Goal: Task Accomplishment & Management: Manage account settings

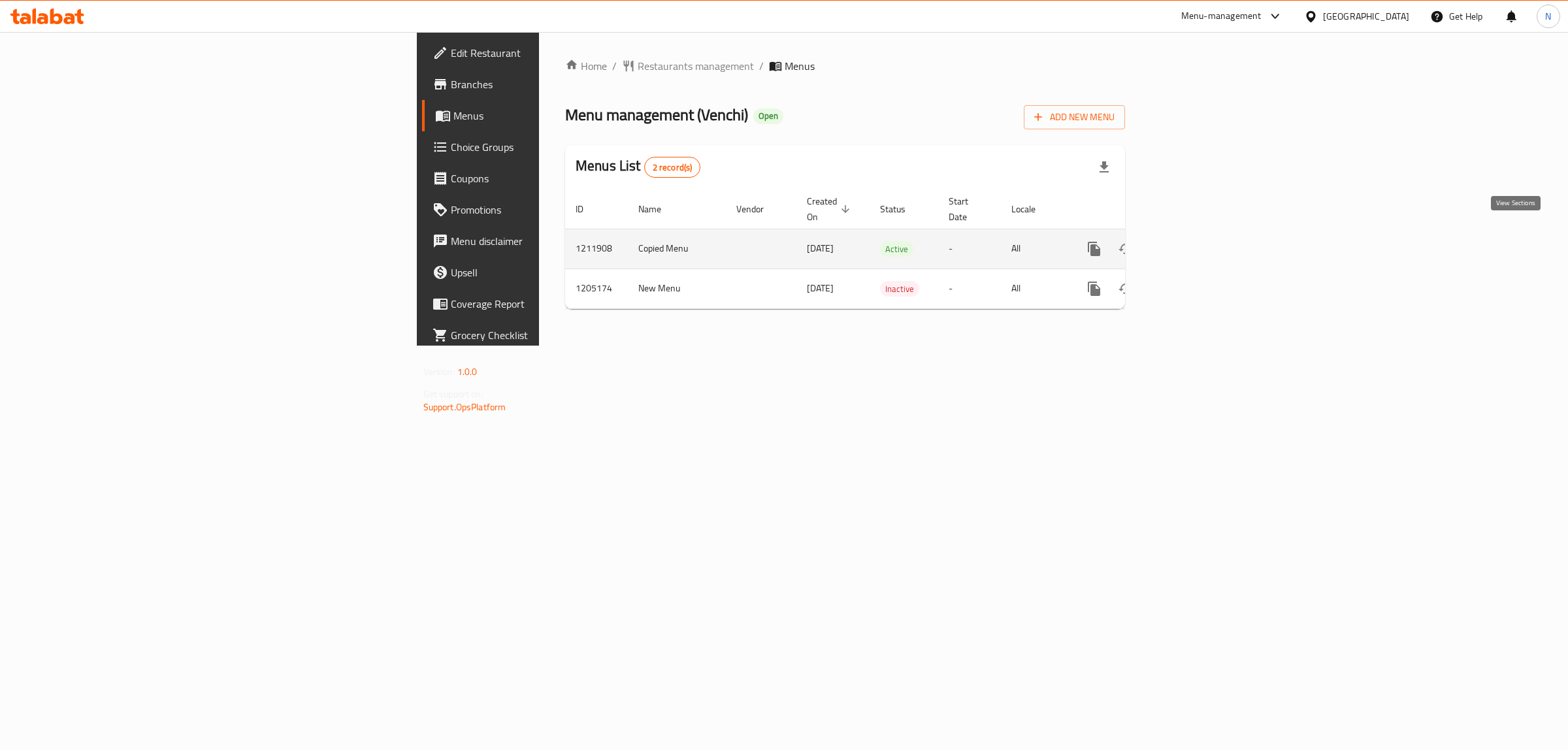
click at [1197, 241] on icon "enhanced table" at bounding box center [1189, 249] width 16 height 16
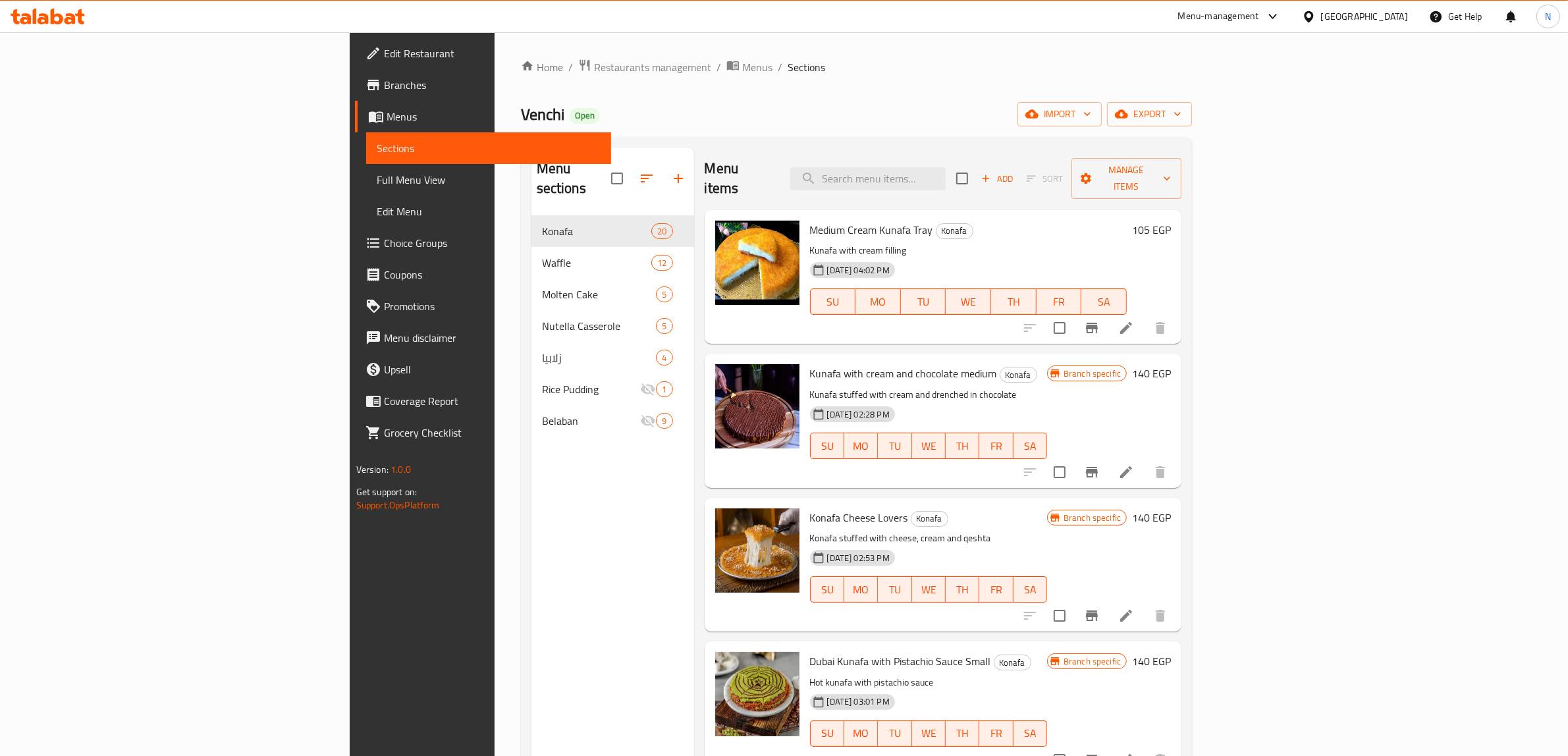
click at [531, 436] on div "Menu sections Konafa 20 Waffle 12 Molten Cake 5 Nutella Casserole 5 زلابيا 4 Ri…" at bounding box center [613, 525] width 163 height 756
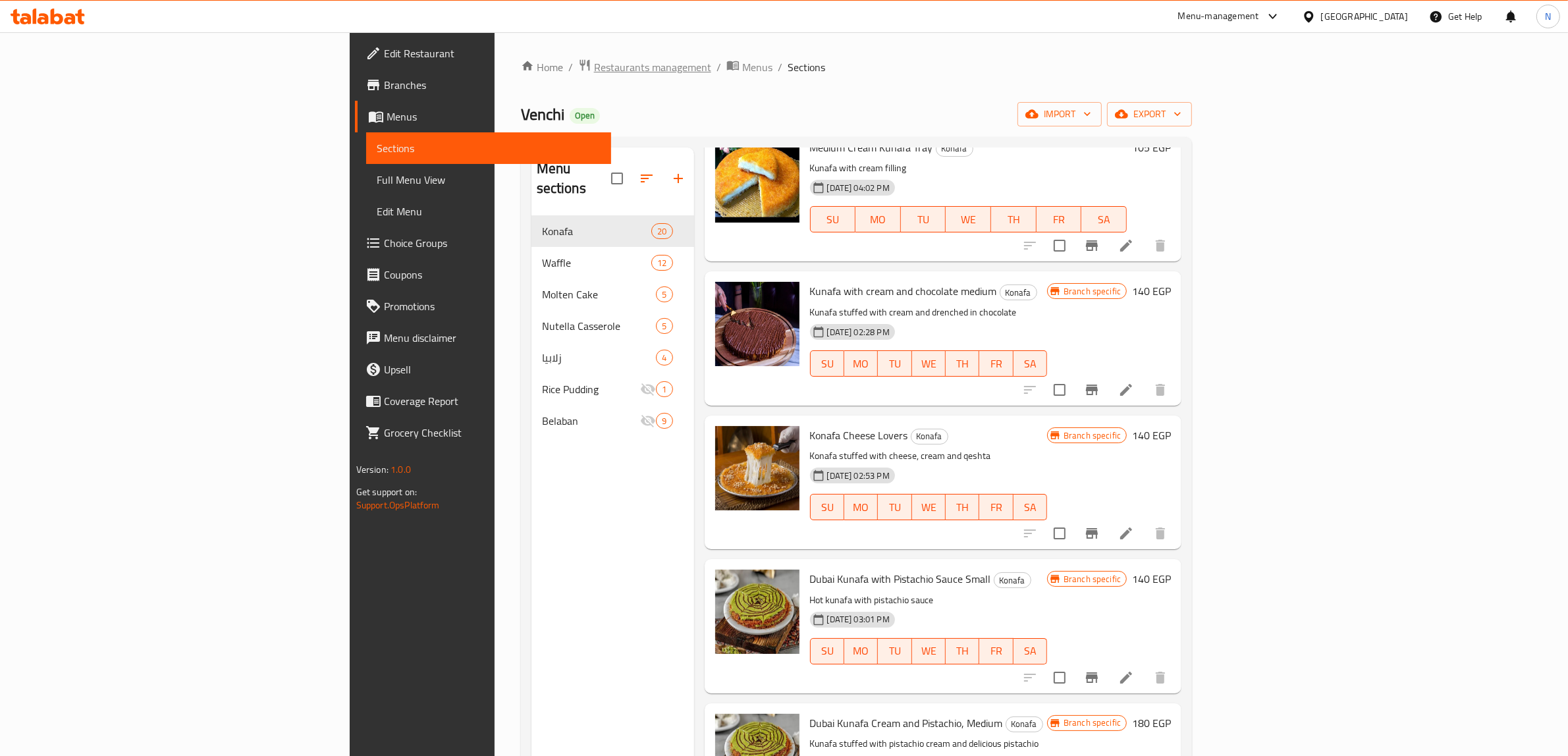
click at [594, 67] on span "Restaurants management" at bounding box center [653, 67] width 117 height 16
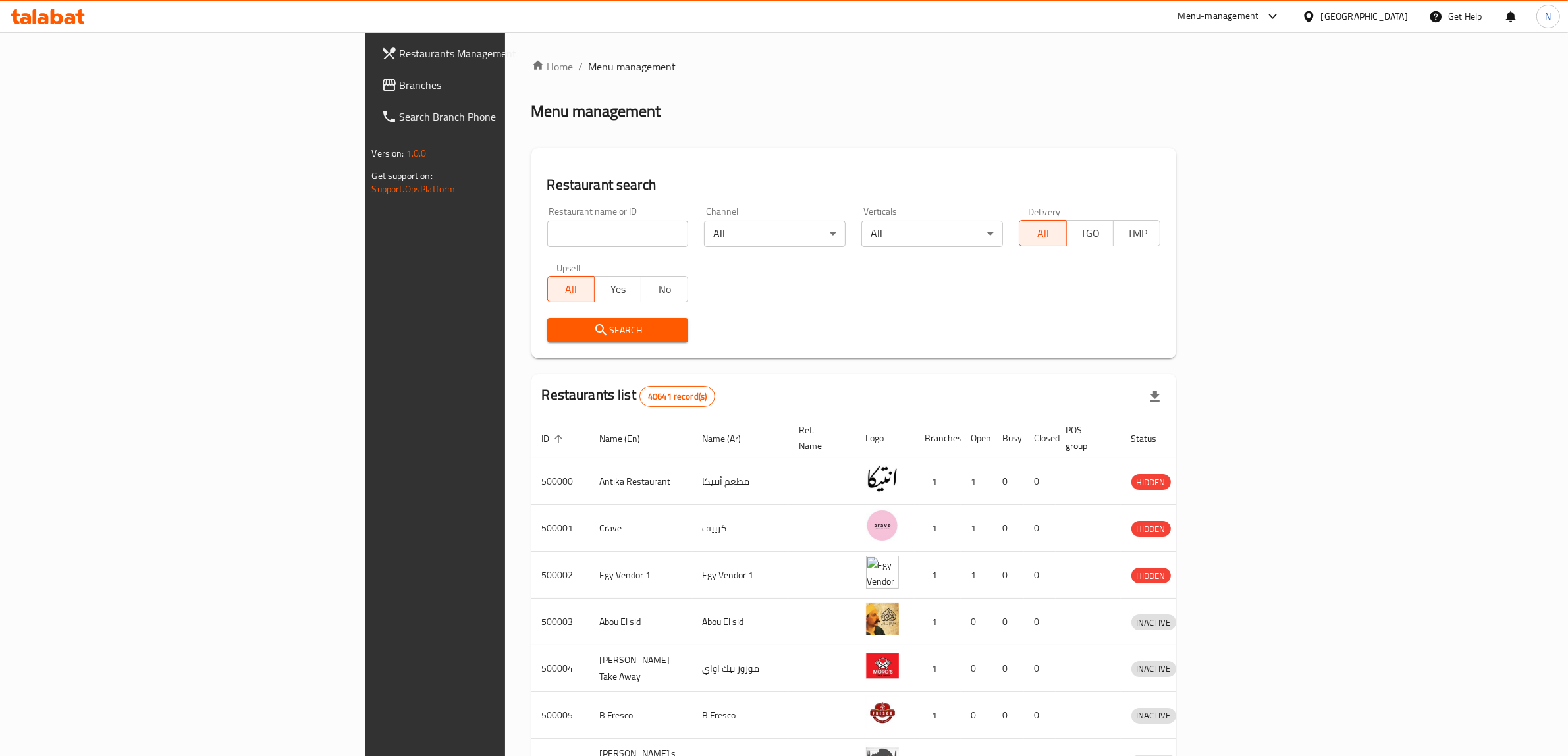
click at [1316, 23] on icon at bounding box center [1309, 16] width 14 height 14
click at [1290, 199] on div "Jordan" at bounding box center [1309, 192] width 198 height 30
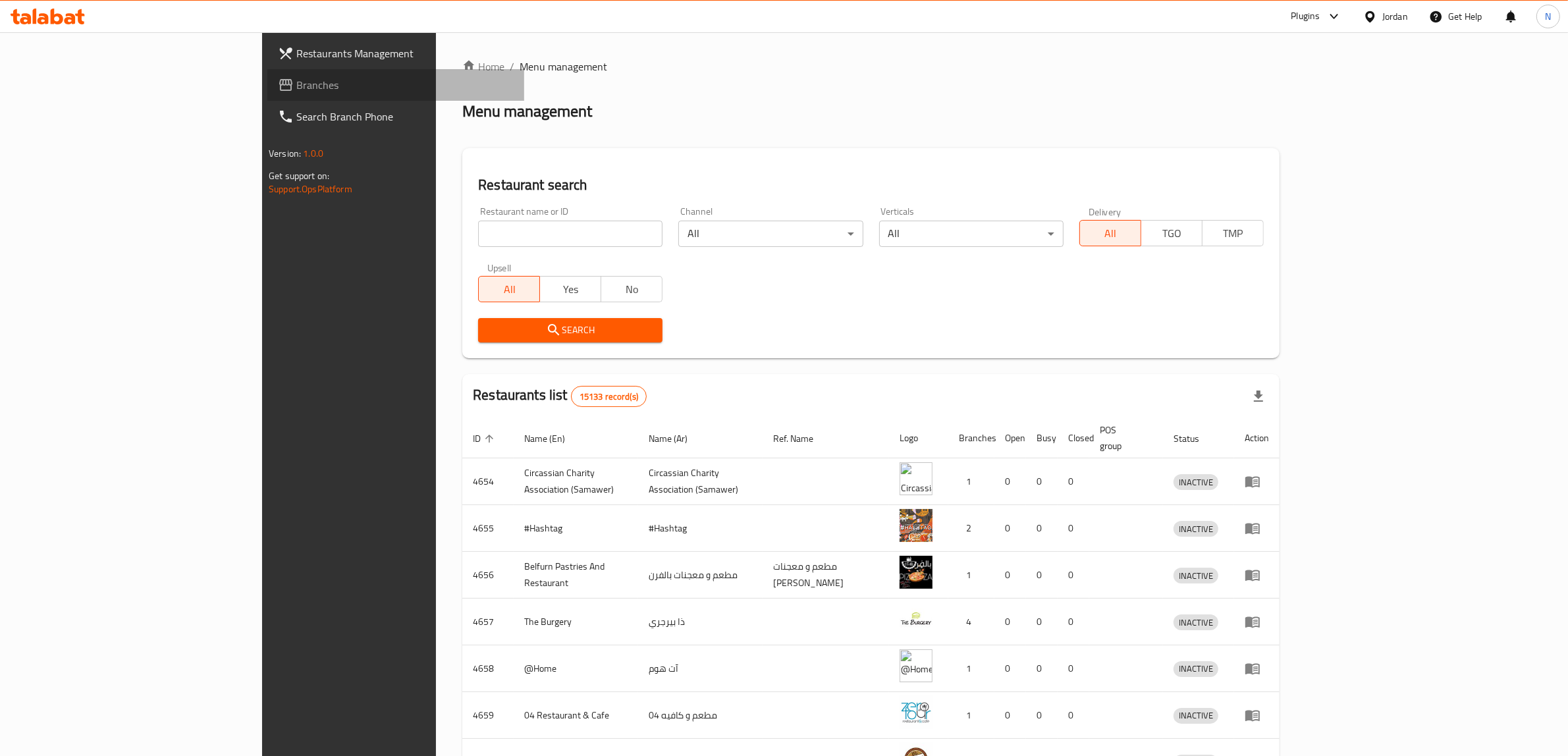
click at [267, 97] on link "Branches" at bounding box center [396, 84] width 257 height 32
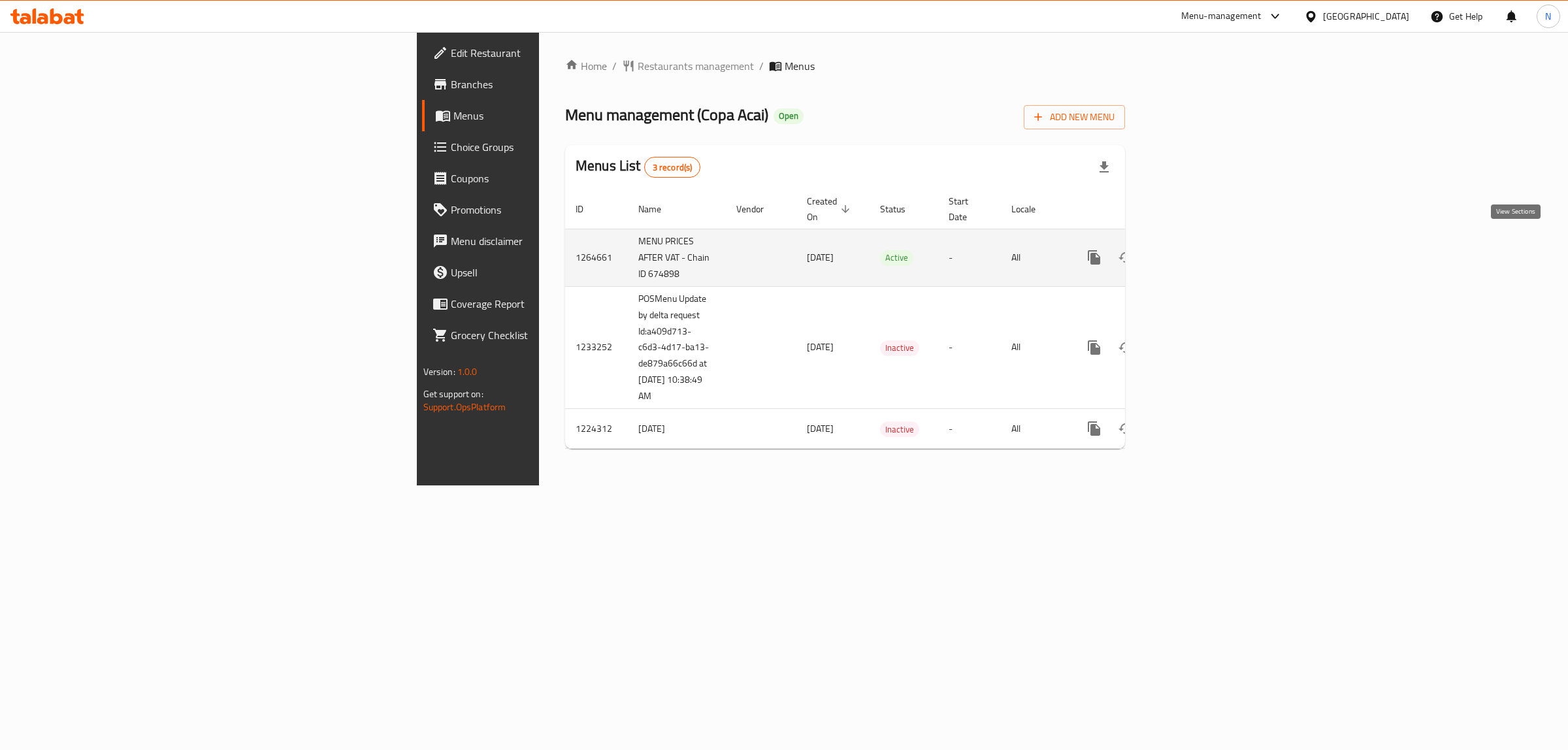
click at [1197, 249] on icon "enhanced table" at bounding box center [1189, 257] width 16 height 16
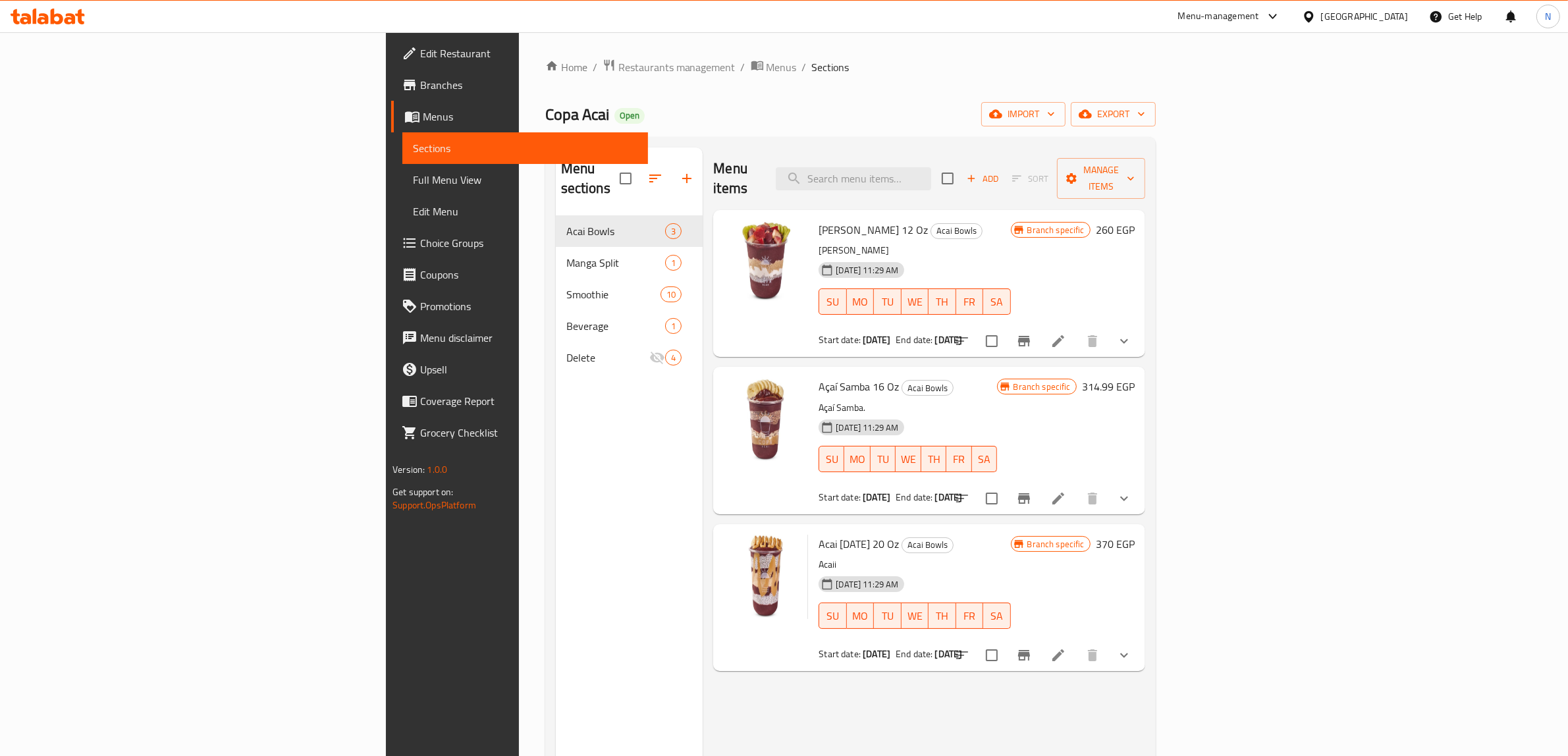
scroll to position [82, 0]
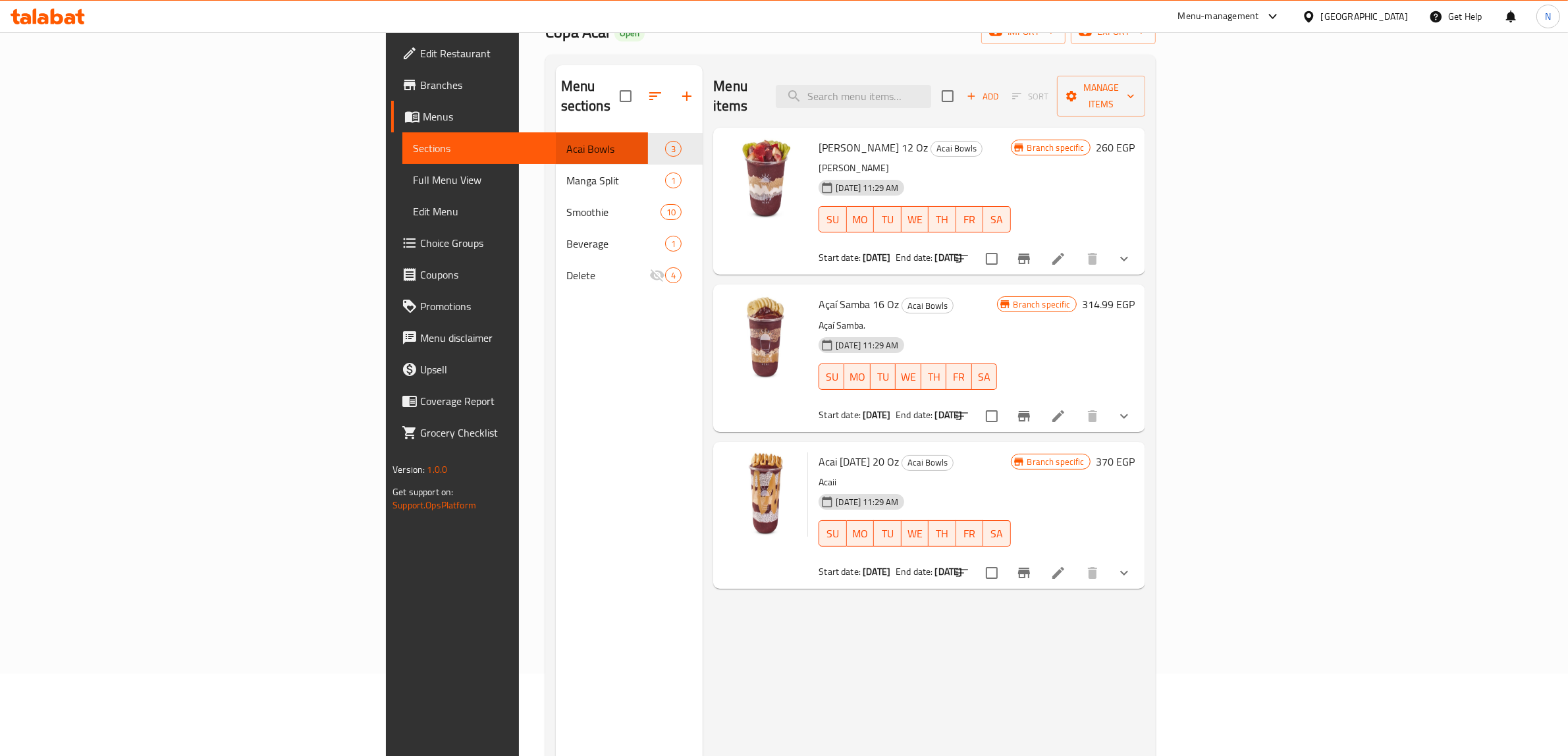
click at [556, 541] on div "Menu sections Acai Bowls 3 Manga Split 1 Smoothie 10 Beverage 1 Delete 4" at bounding box center [629, 443] width 147 height 756
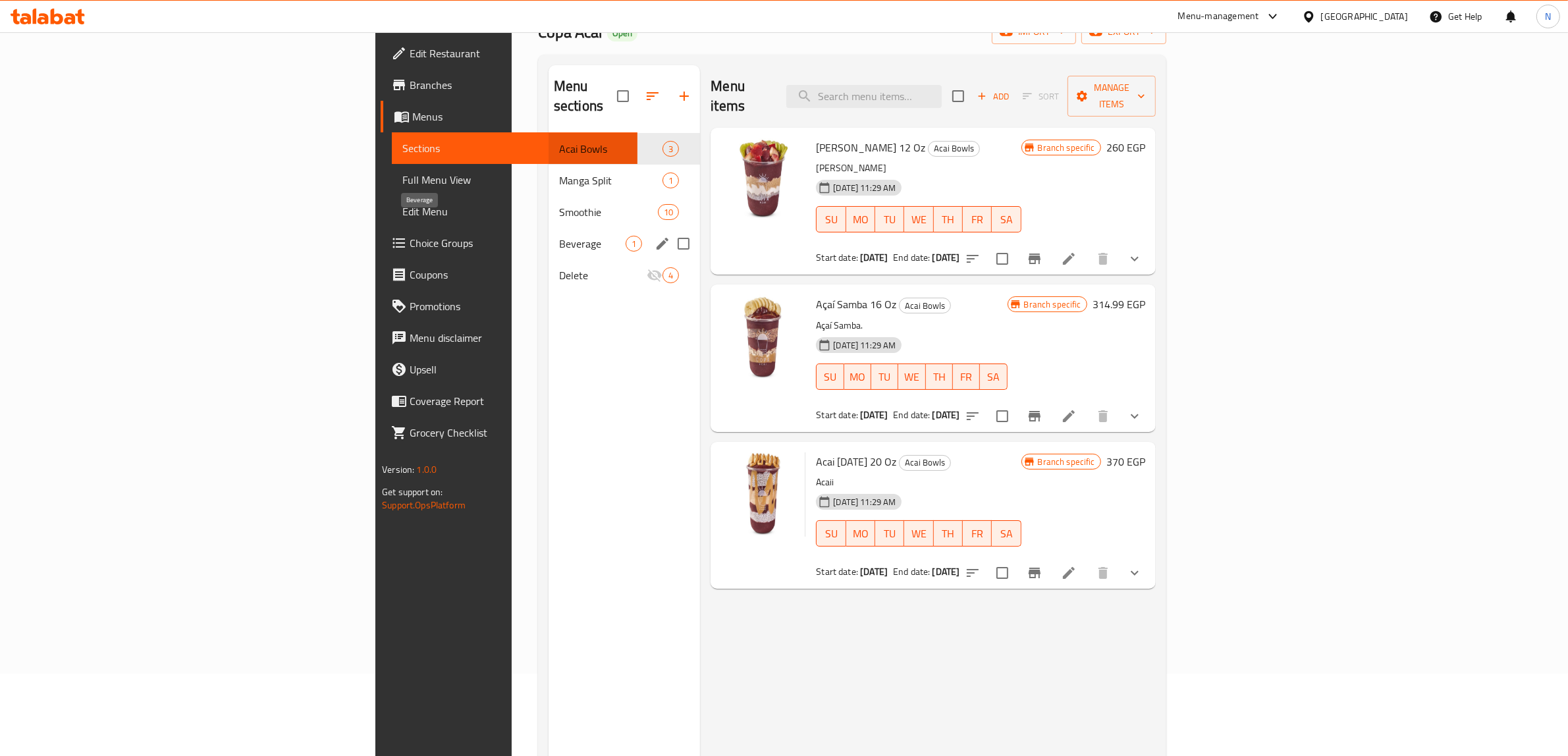
click at [559, 204] on span "Smoothie" at bounding box center [608, 212] width 99 height 16
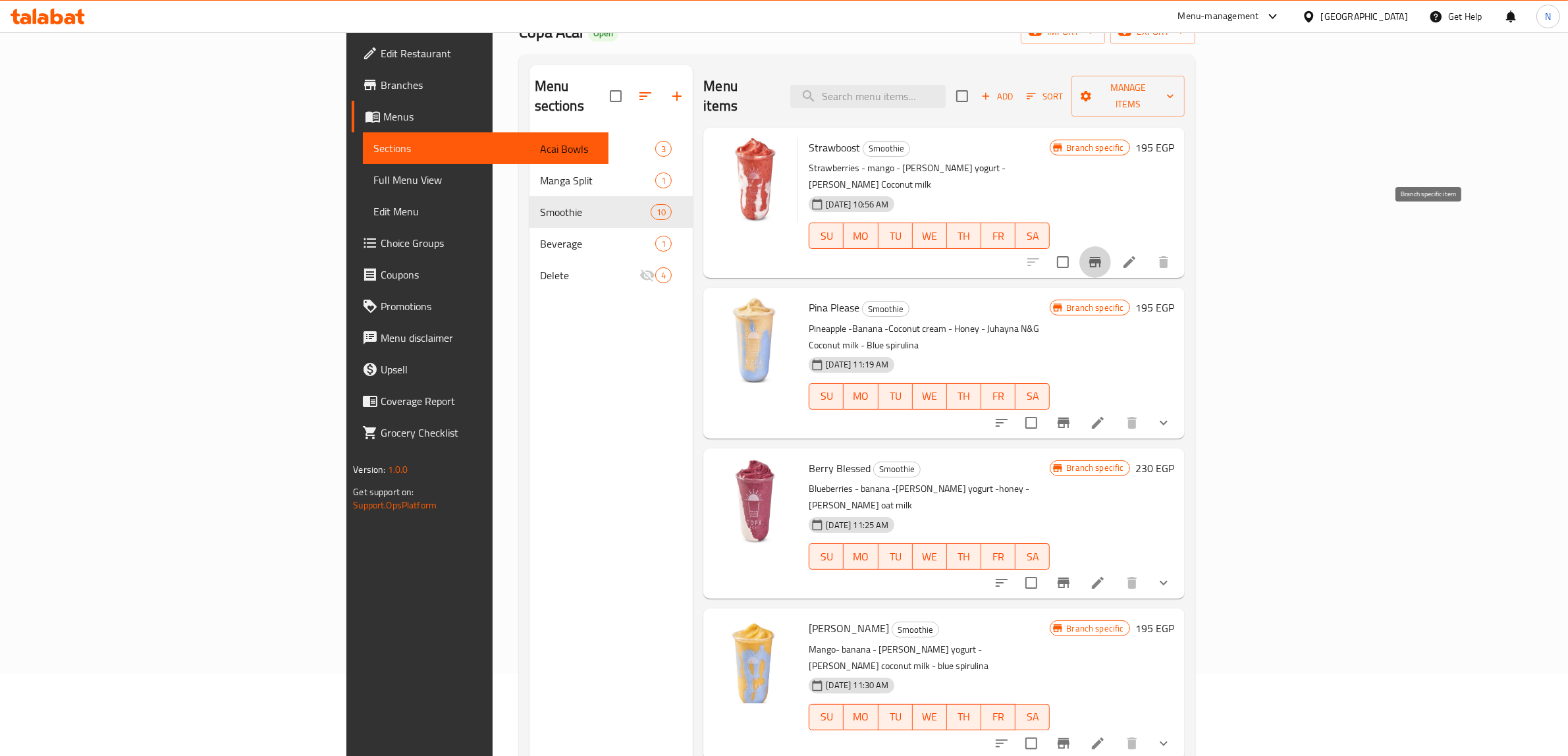
click at [1103, 254] on icon "Branch-specific-item" at bounding box center [1095, 262] width 16 height 16
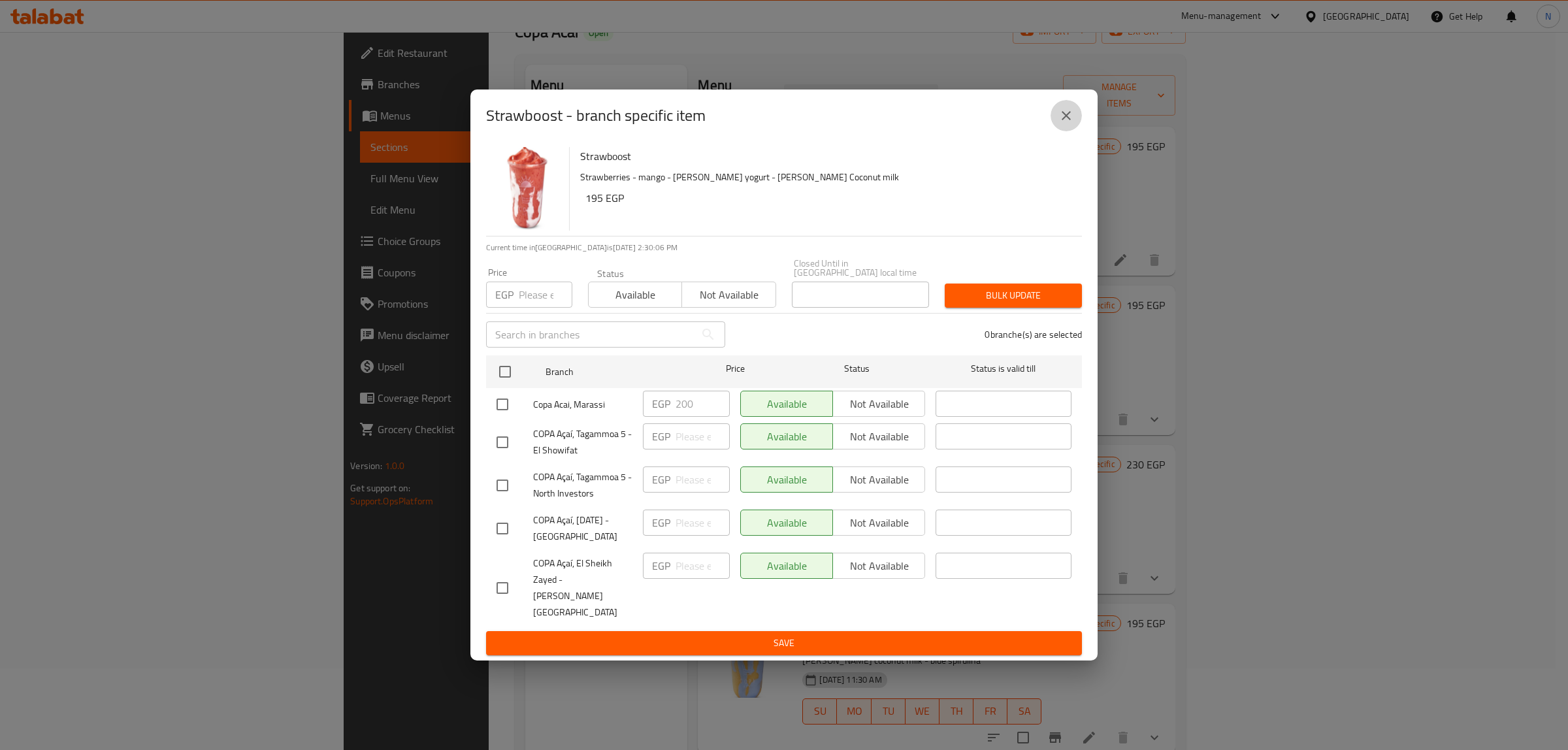
click at [1067, 120] on icon "close" at bounding box center [1066, 116] width 9 height 9
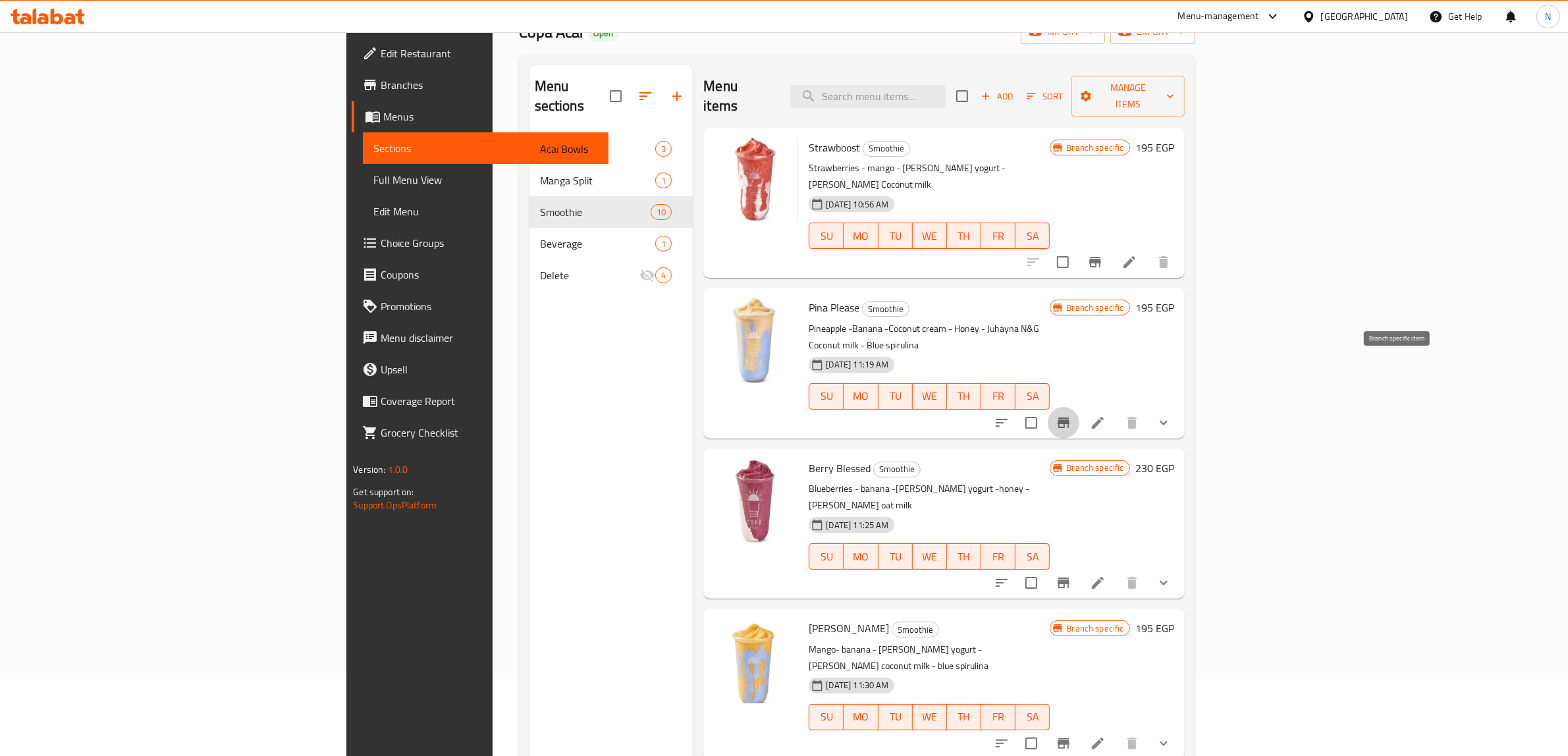
click at [1071, 415] on icon "Branch-specific-item" at bounding box center [1064, 423] width 16 height 16
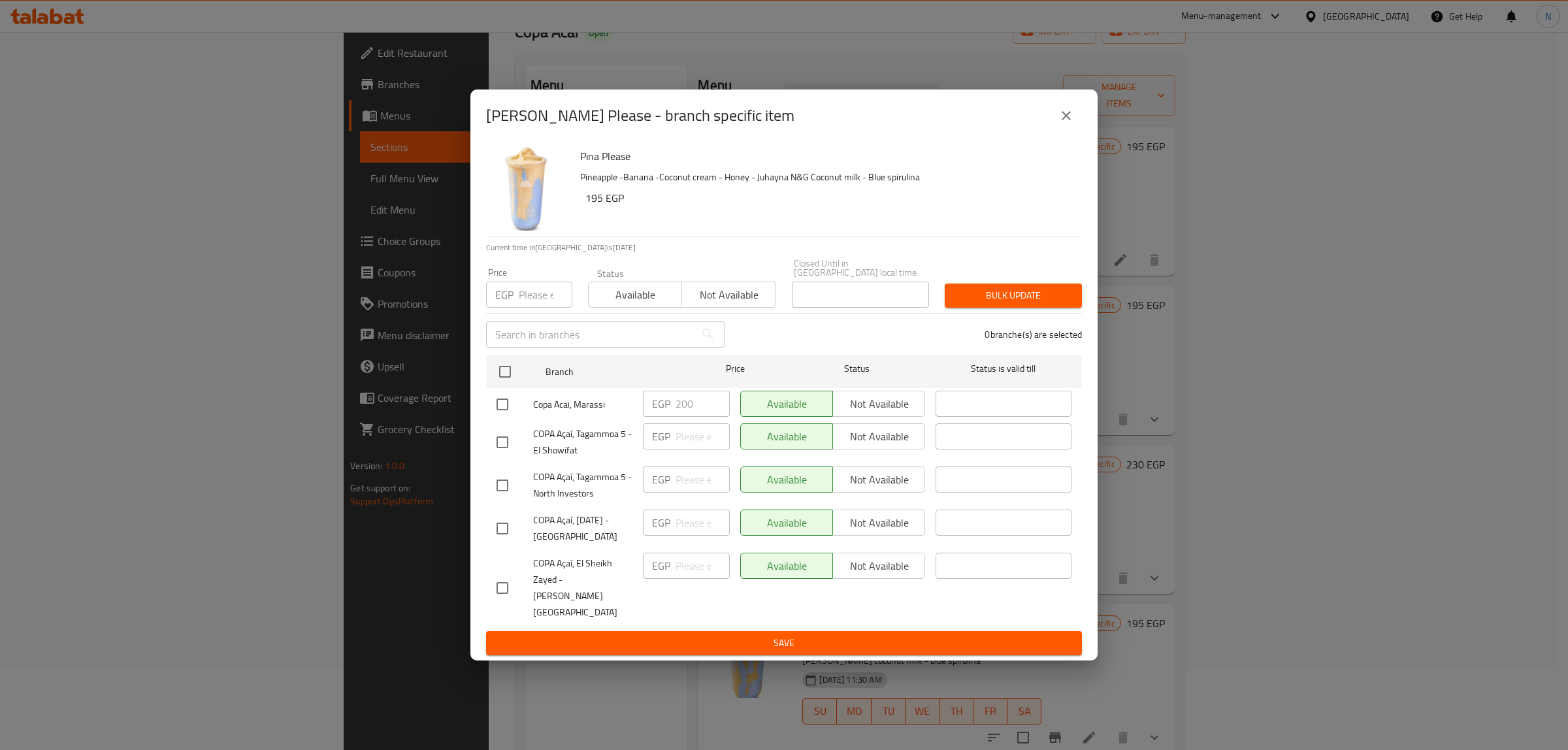
click at [1083, 131] on div "[PERSON_NAME] Please - branch specific item" at bounding box center [784, 116] width 627 height 52
click at [1069, 126] on button "close" at bounding box center [1066, 116] width 31 height 31
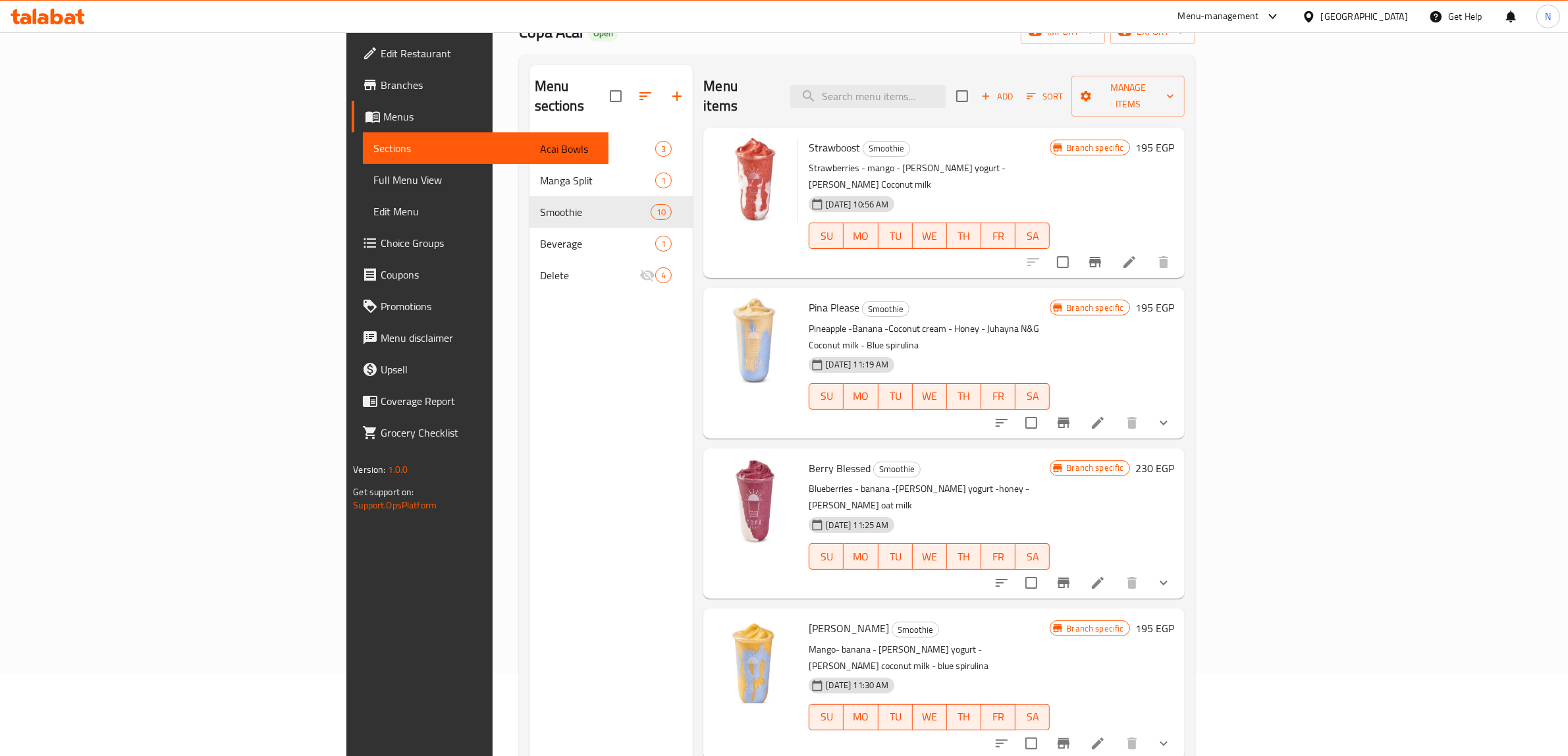
click at [1050, 298] on h6 "[PERSON_NAME] Please Smoothie" at bounding box center [929, 307] width 241 height 18
click at [352, 37] on link "Edit Restaurant" at bounding box center [480, 53] width 257 height 32
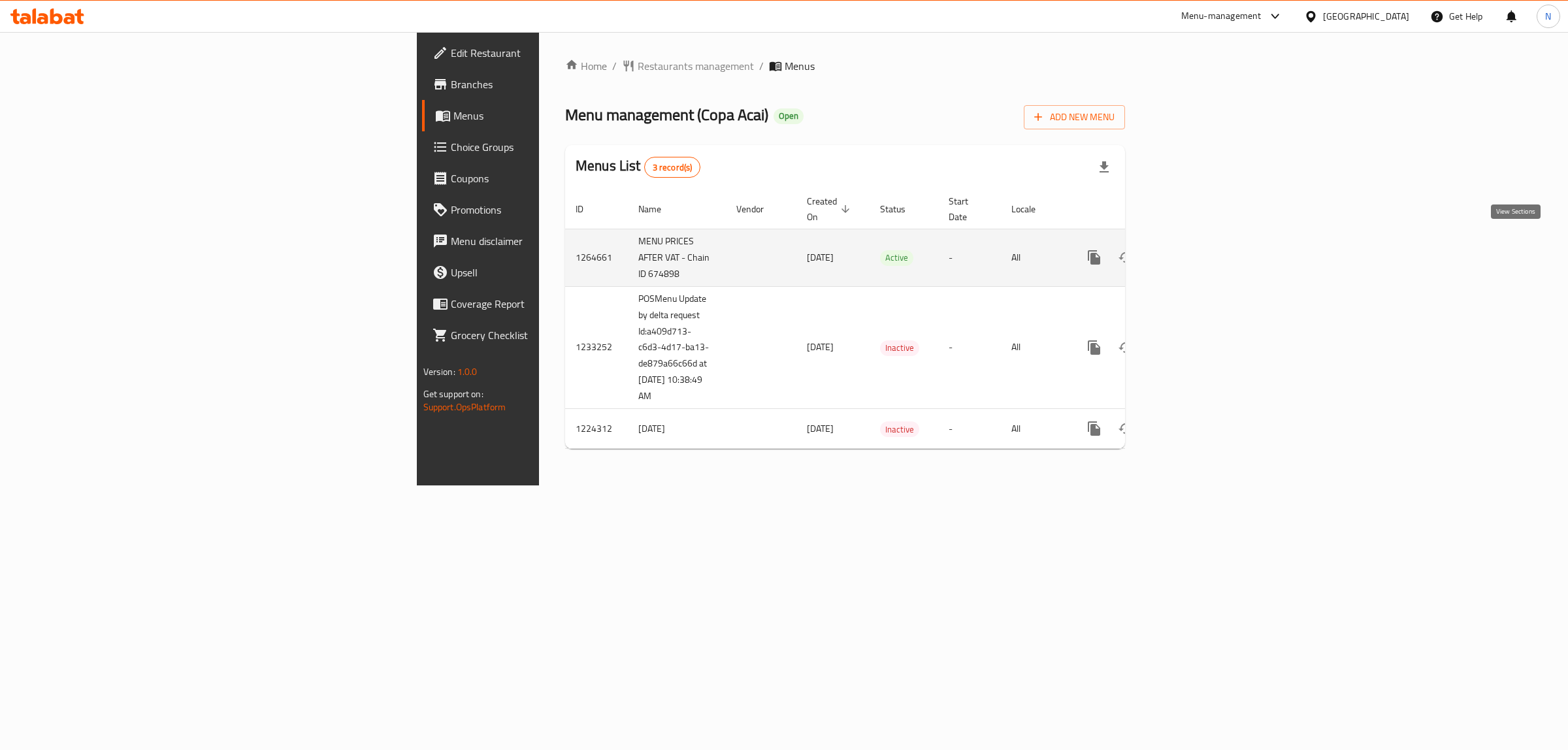
click at [1205, 254] on link "enhanced table" at bounding box center [1188, 257] width 31 height 31
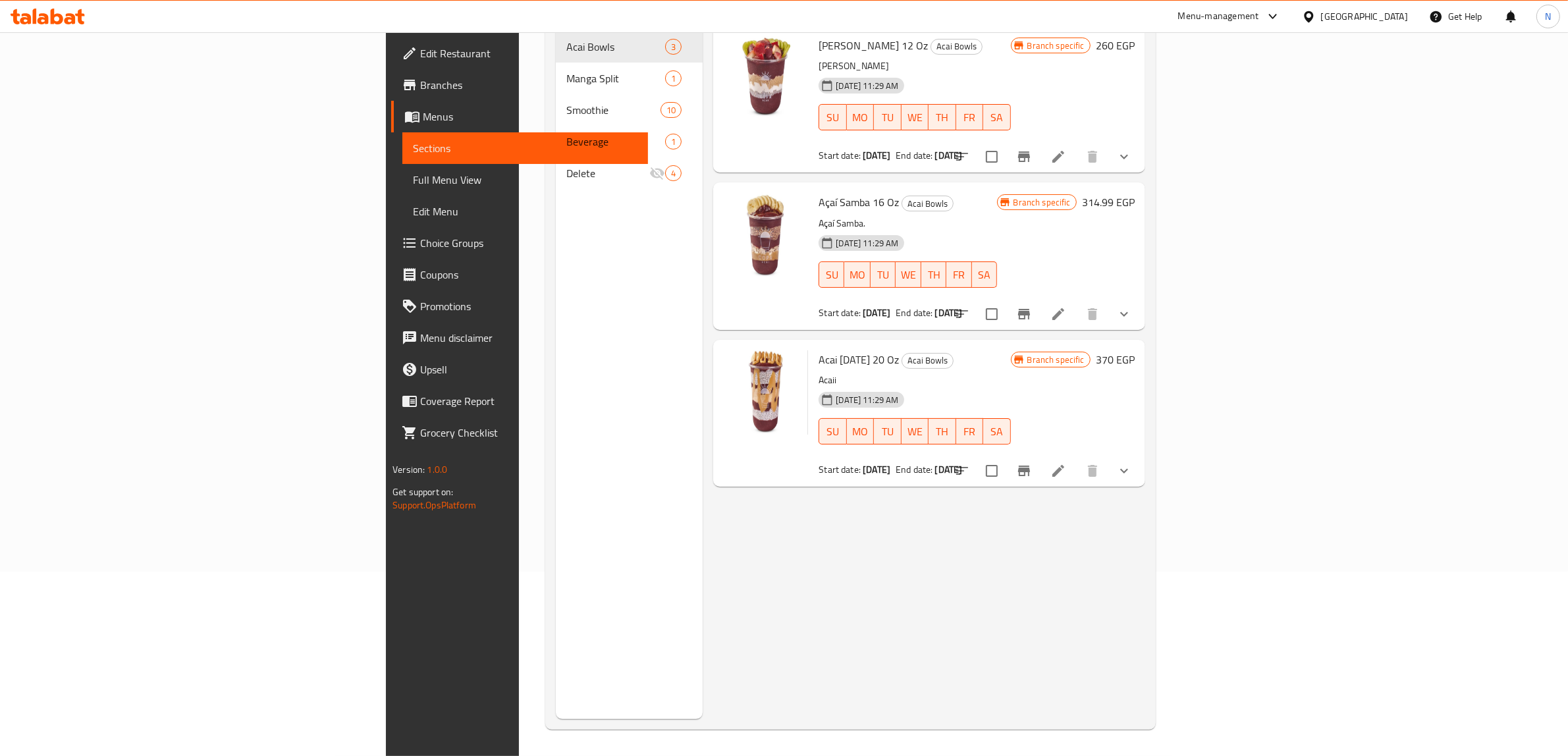
scroll to position [21, 0]
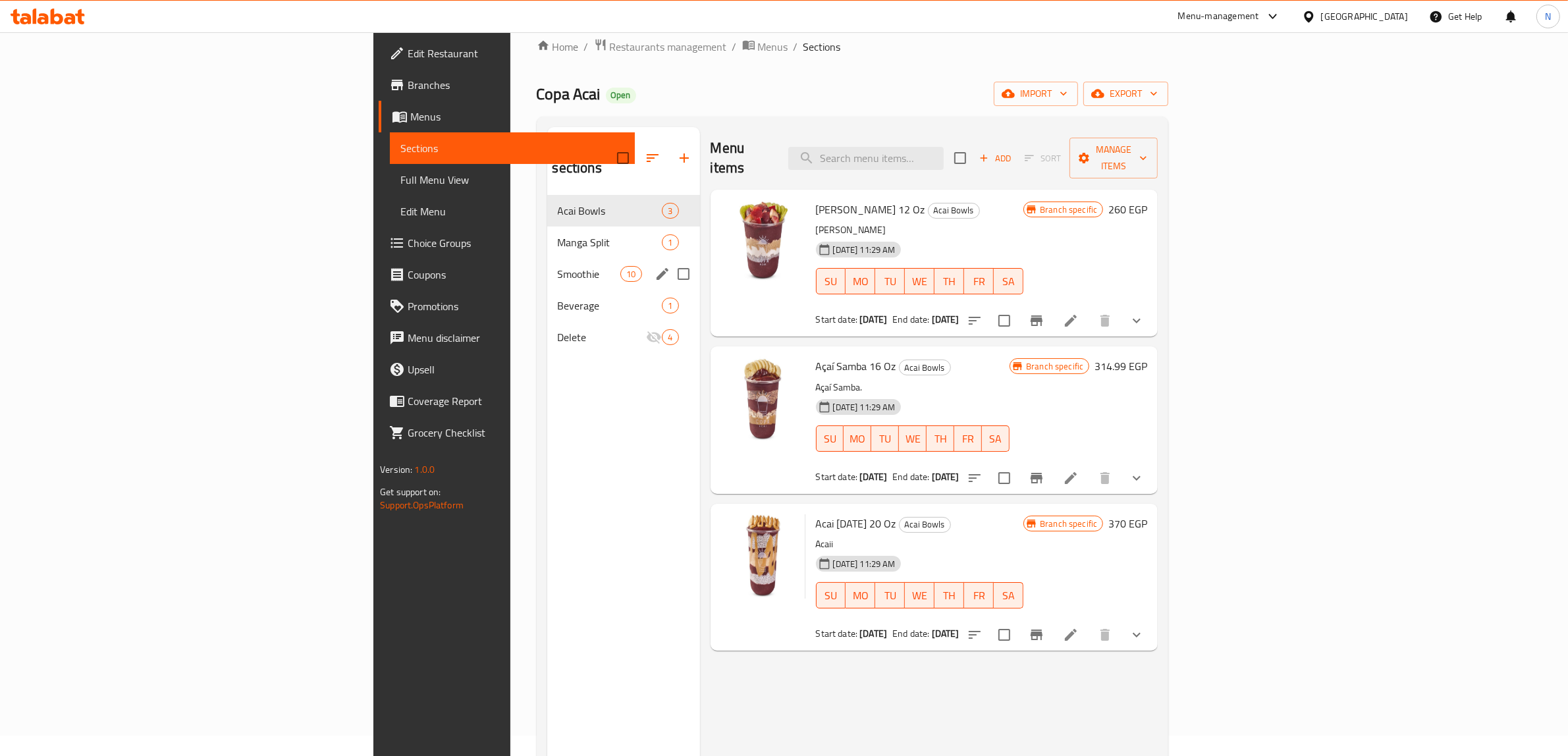
click at [547, 262] on div "Smoothie 10" at bounding box center [624, 273] width 153 height 32
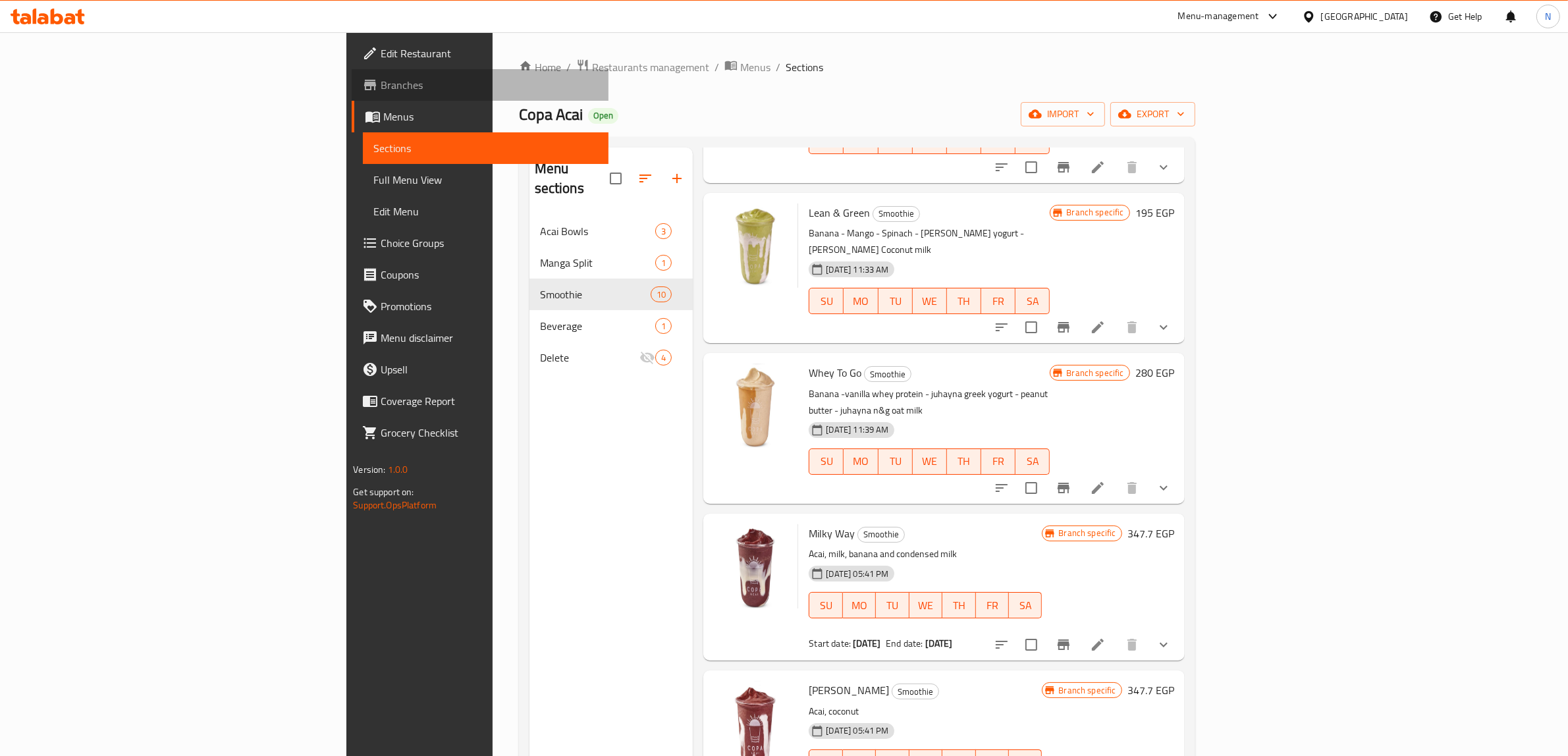
click at [381, 93] on span "Branches" at bounding box center [489, 85] width 218 height 16
